Goal: Find specific page/section: Find specific page/section

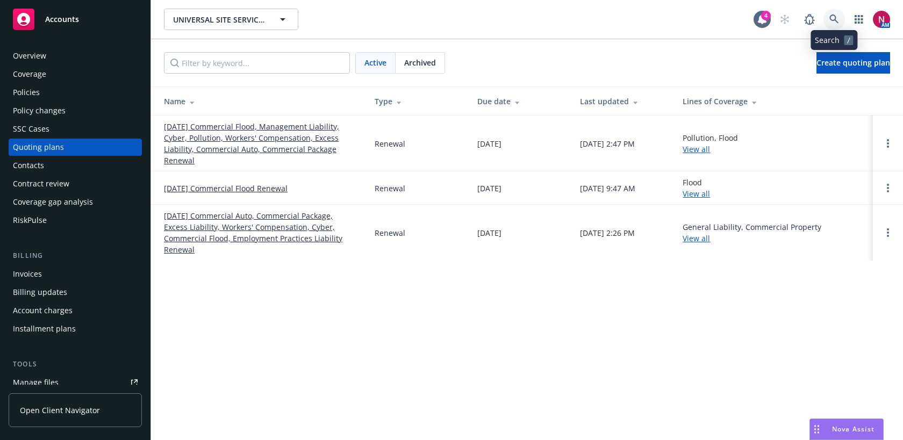
click at [836, 19] on icon at bounding box center [834, 20] width 10 height 10
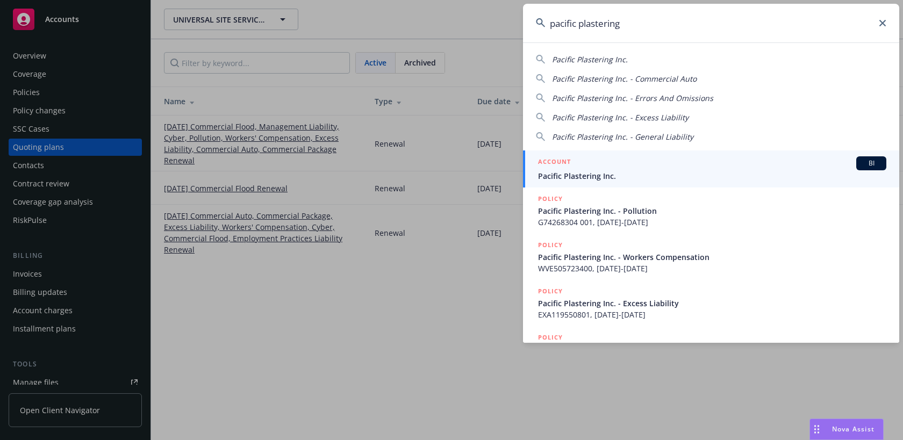
drag, startPoint x: 630, startPoint y: 23, endPoint x: 526, endPoint y: 23, distance: 104.3
click at [526, 23] on input "pacific plastering" at bounding box center [711, 23] width 376 height 39
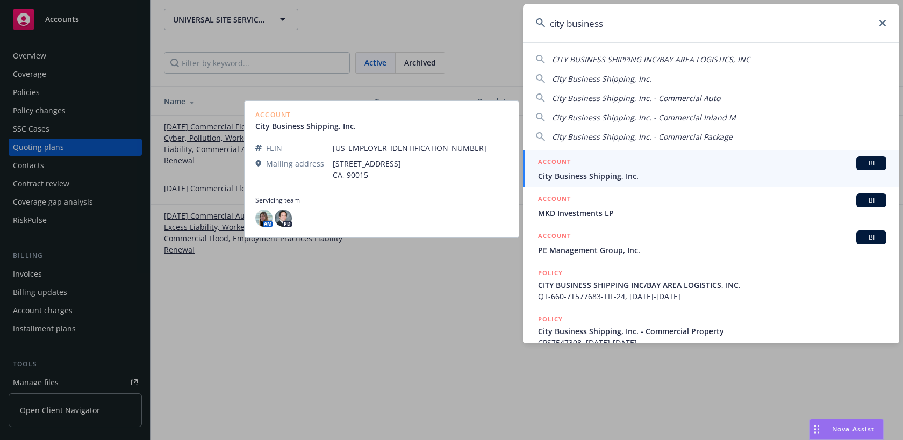
type input "city business"
click at [564, 166] on h5 "ACCOUNT" at bounding box center [554, 162] width 33 height 13
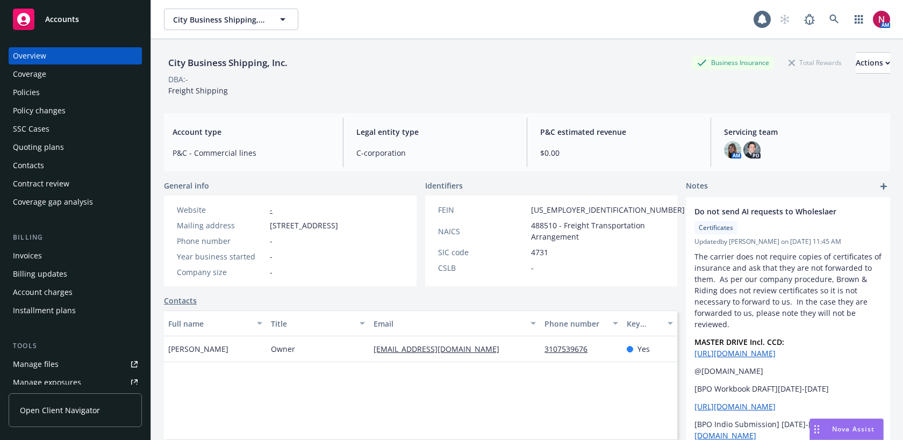
click at [64, 94] on div "Policies" at bounding box center [75, 92] width 125 height 17
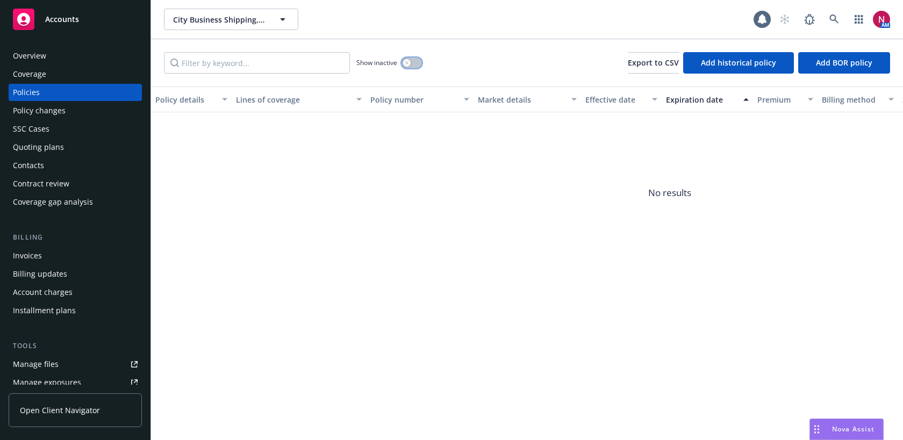
click at [413, 60] on button "button" at bounding box center [411, 62] width 20 height 11
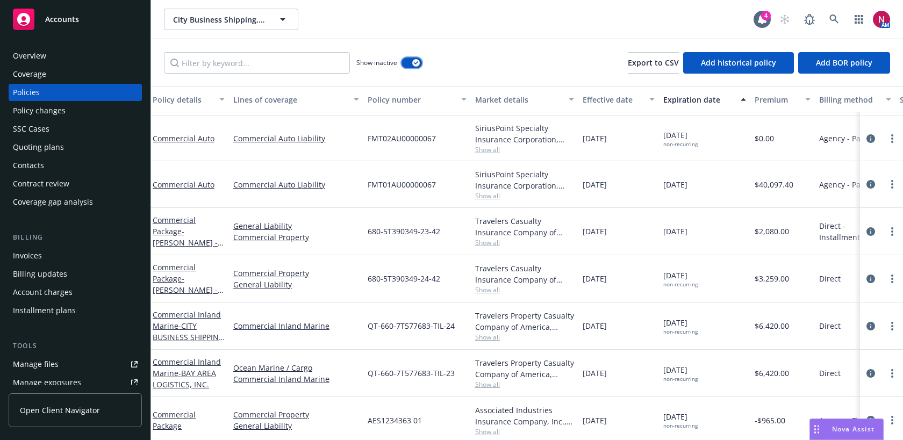
scroll to position [692, 3]
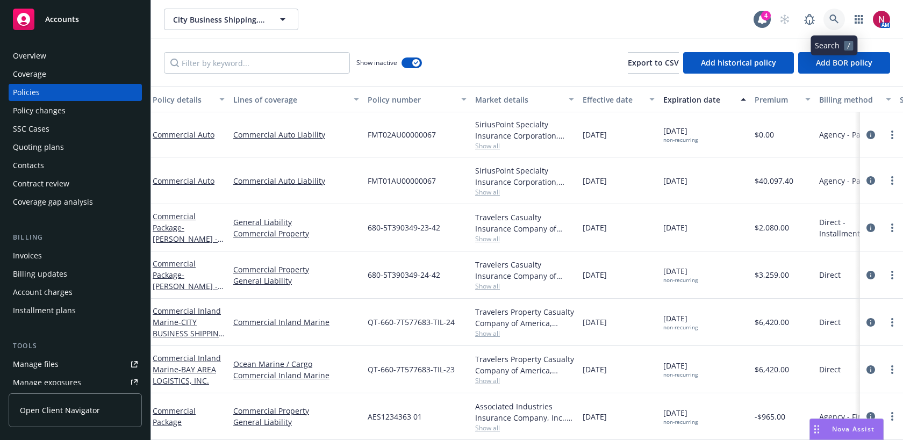
click at [835, 21] on icon at bounding box center [834, 20] width 10 height 10
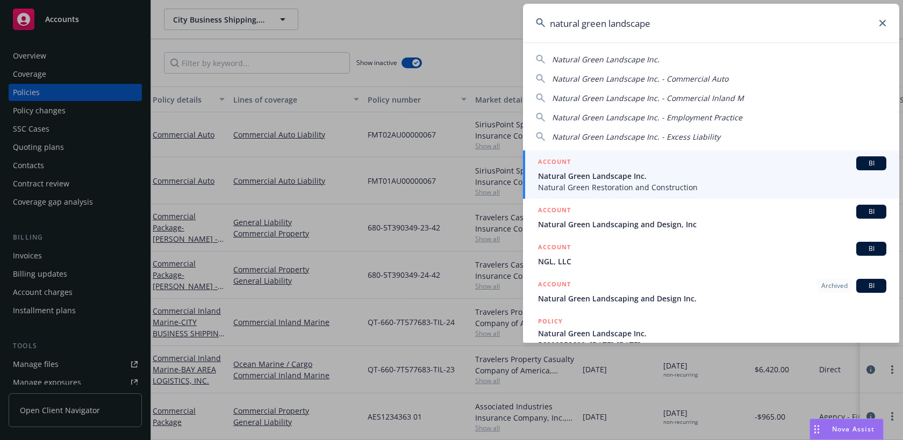
type input "natural green landscape"
click at [665, 177] on span "Natural Green Landscape Inc." at bounding box center [712, 175] width 348 height 11
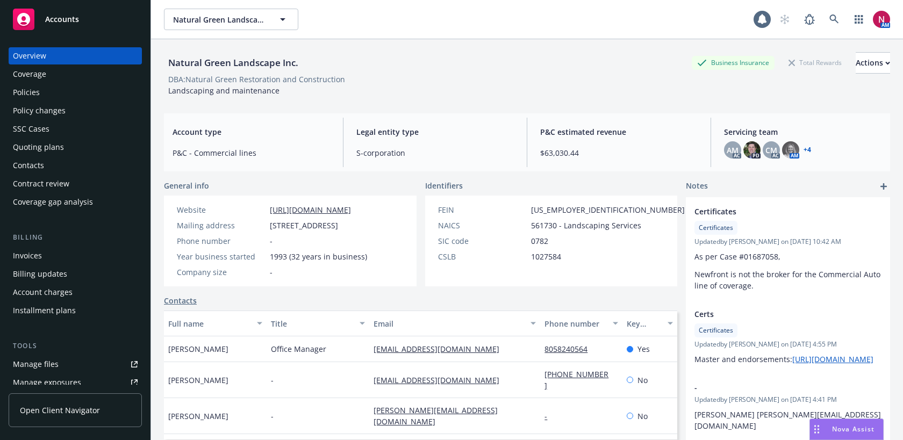
click at [63, 149] on div "Quoting plans" at bounding box center [75, 147] width 125 height 17
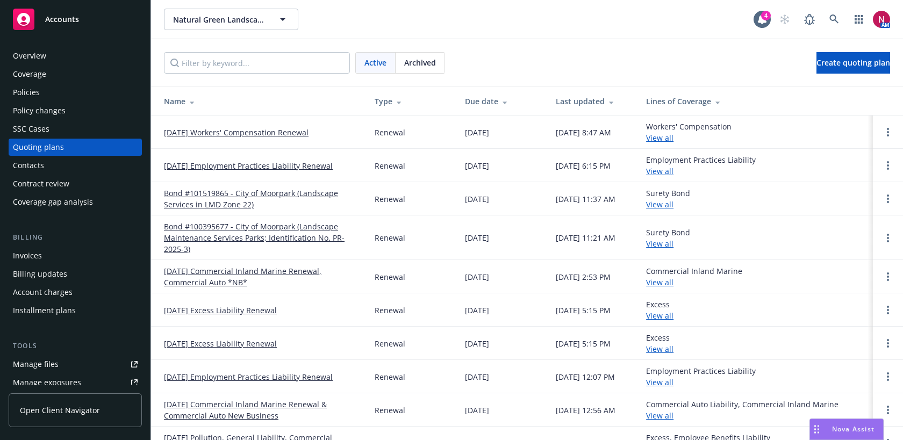
click at [237, 133] on link "[DATE] Workers' Compensation Renewal" at bounding box center [236, 132] width 145 height 11
